Goal: Complete application form

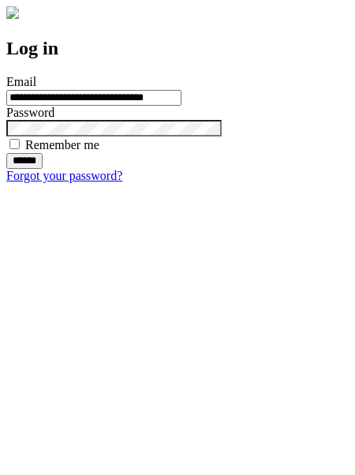
type input "**********"
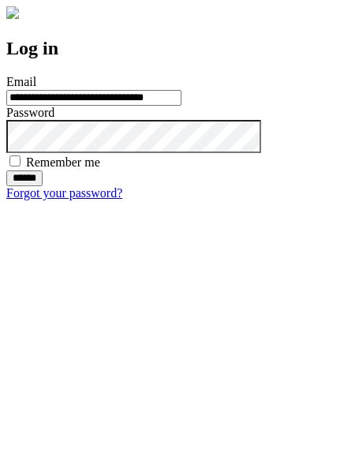
click at [43, 186] on input "******" at bounding box center [24, 178] width 36 height 16
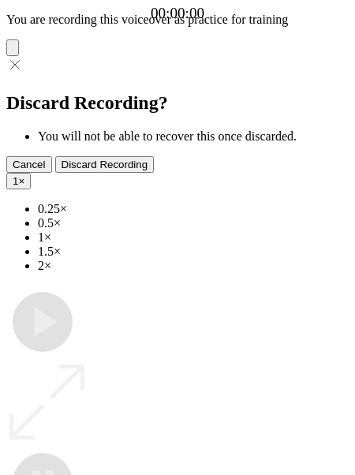
type input "**********"
